Goal: Find specific page/section: Find specific page/section

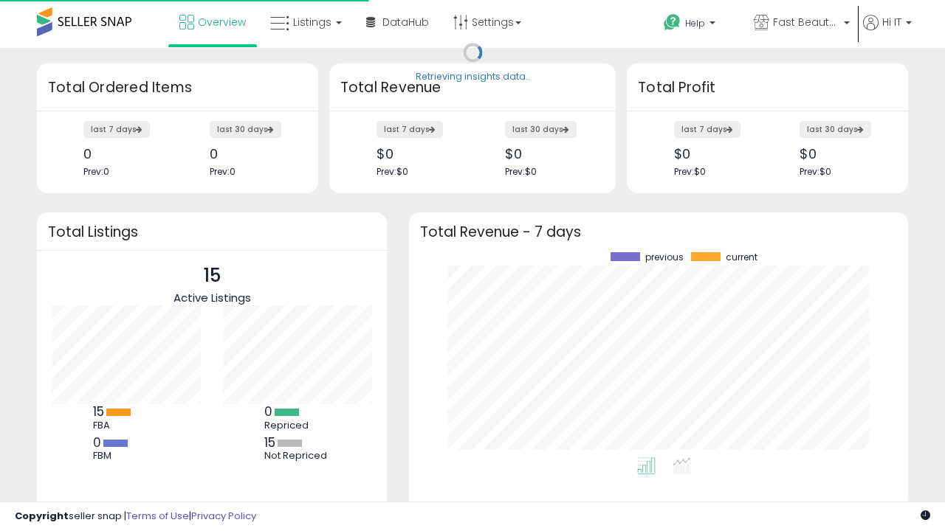
scroll to position [205, 469]
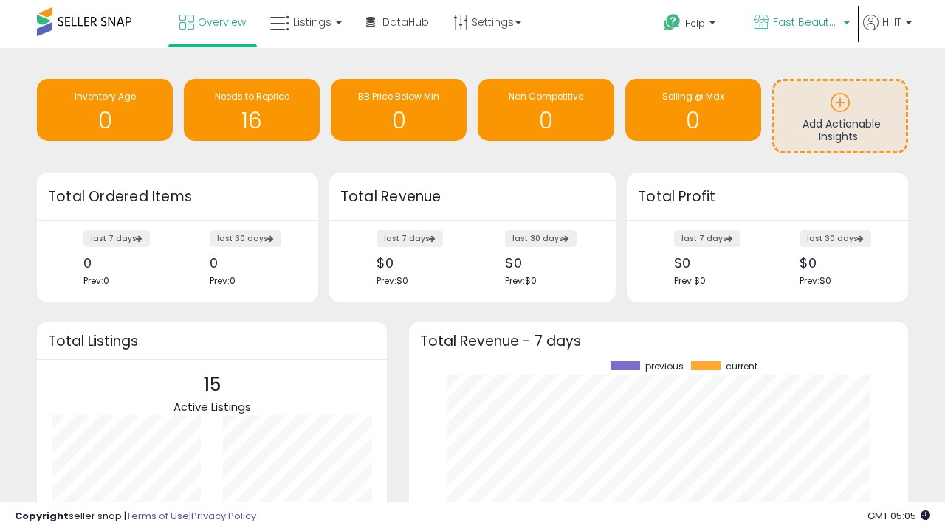
click at [800, 24] on span "Fast Beauty ([GEOGRAPHIC_DATA])" at bounding box center [806, 22] width 66 height 15
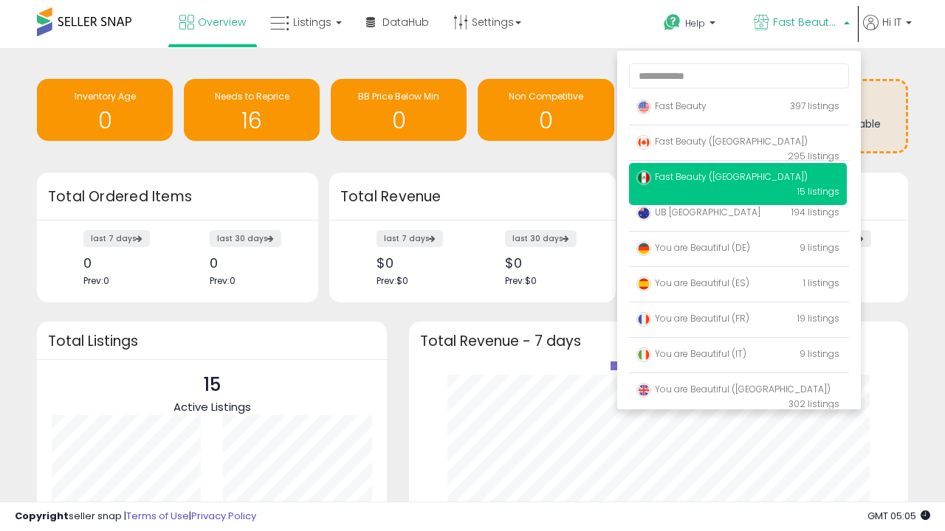
click at [737, 144] on span "Fast Beauty ([GEOGRAPHIC_DATA])" at bounding box center [721, 141] width 171 height 13
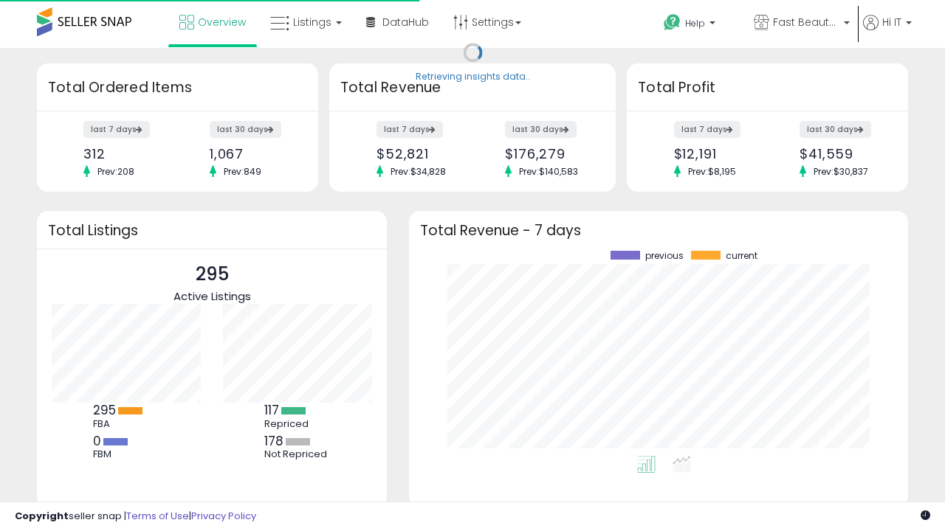
scroll to position [205, 469]
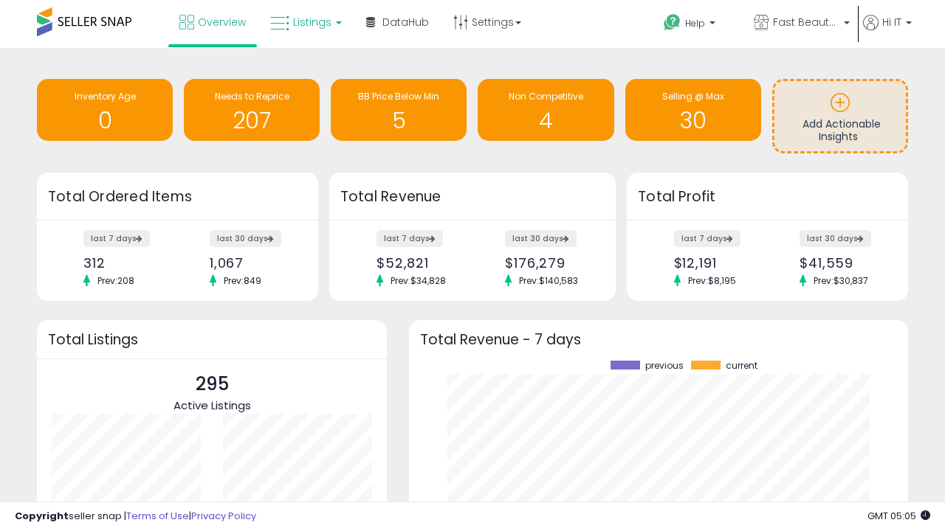
click at [304, 22] on span "Listings" at bounding box center [312, 22] width 38 height 15
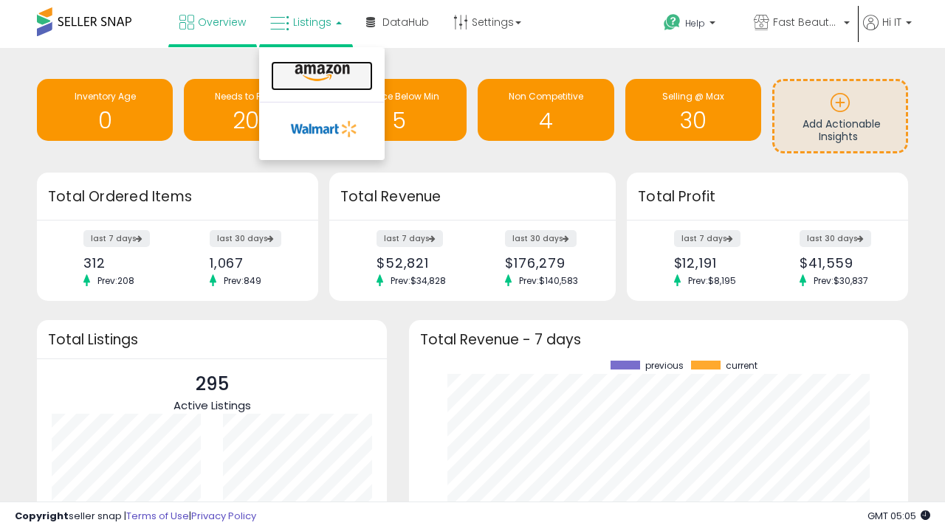
click at [320, 73] on icon at bounding box center [322, 72] width 64 height 19
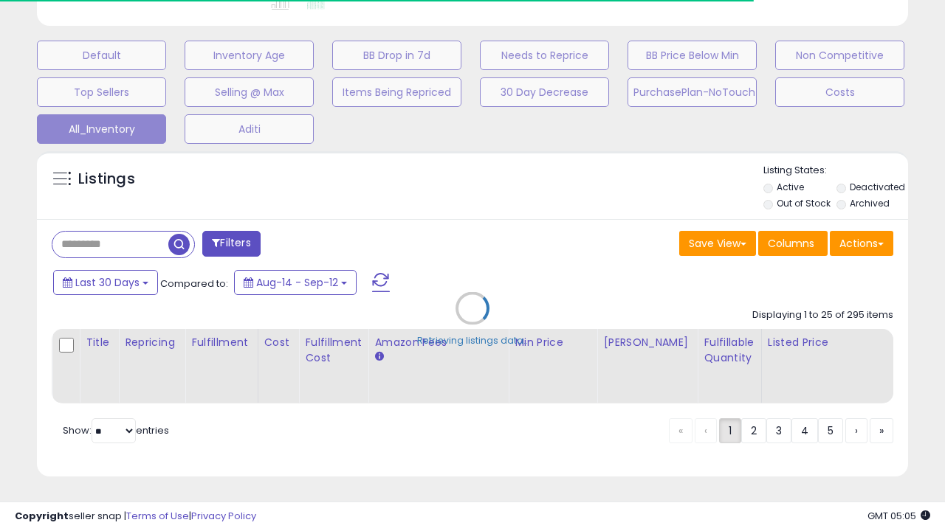
scroll to position [0, 11]
